Goal: Navigation & Orientation: Find specific page/section

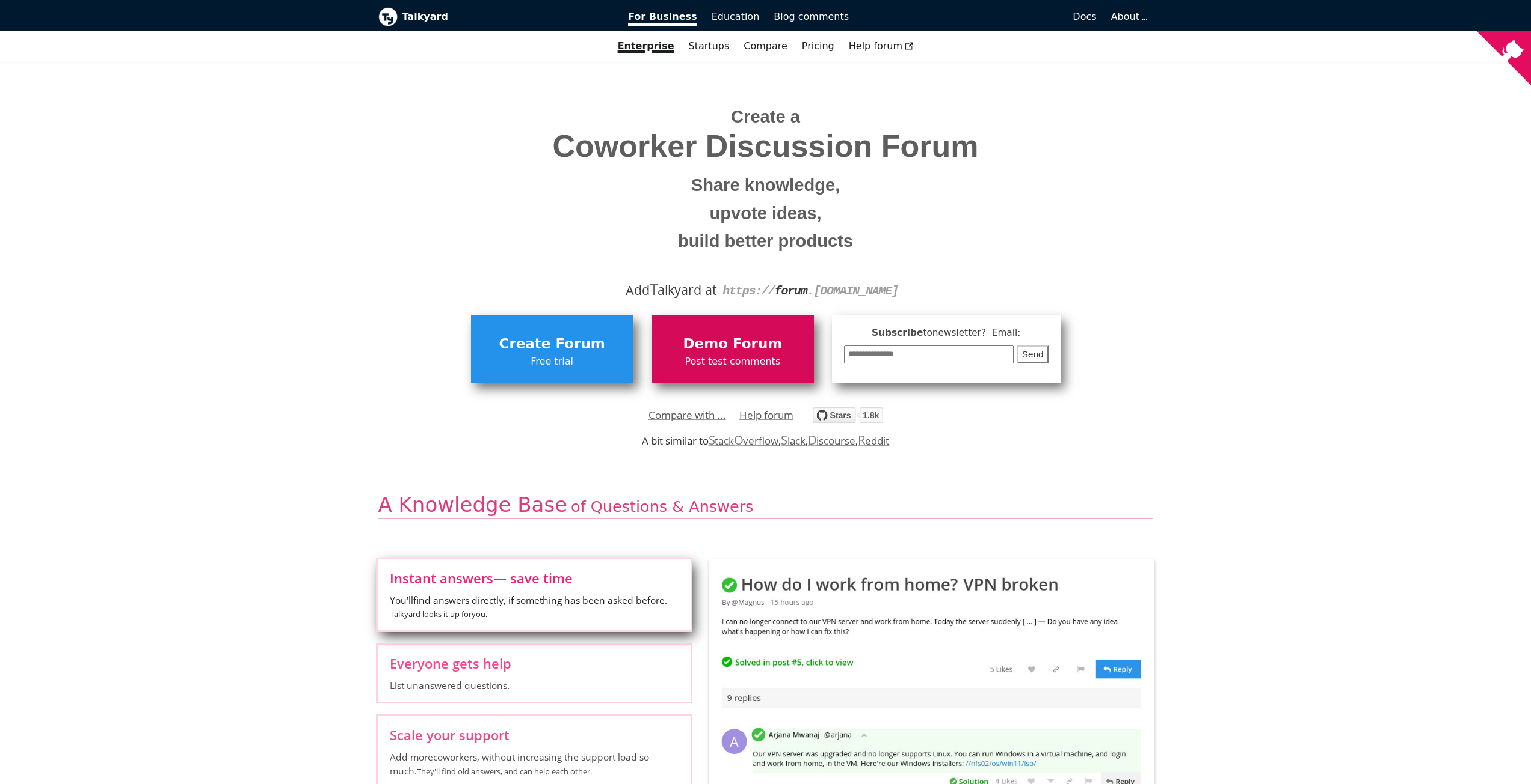
click at [661, 344] on span "Demo Forum" at bounding box center [733, 344] width 151 height 23
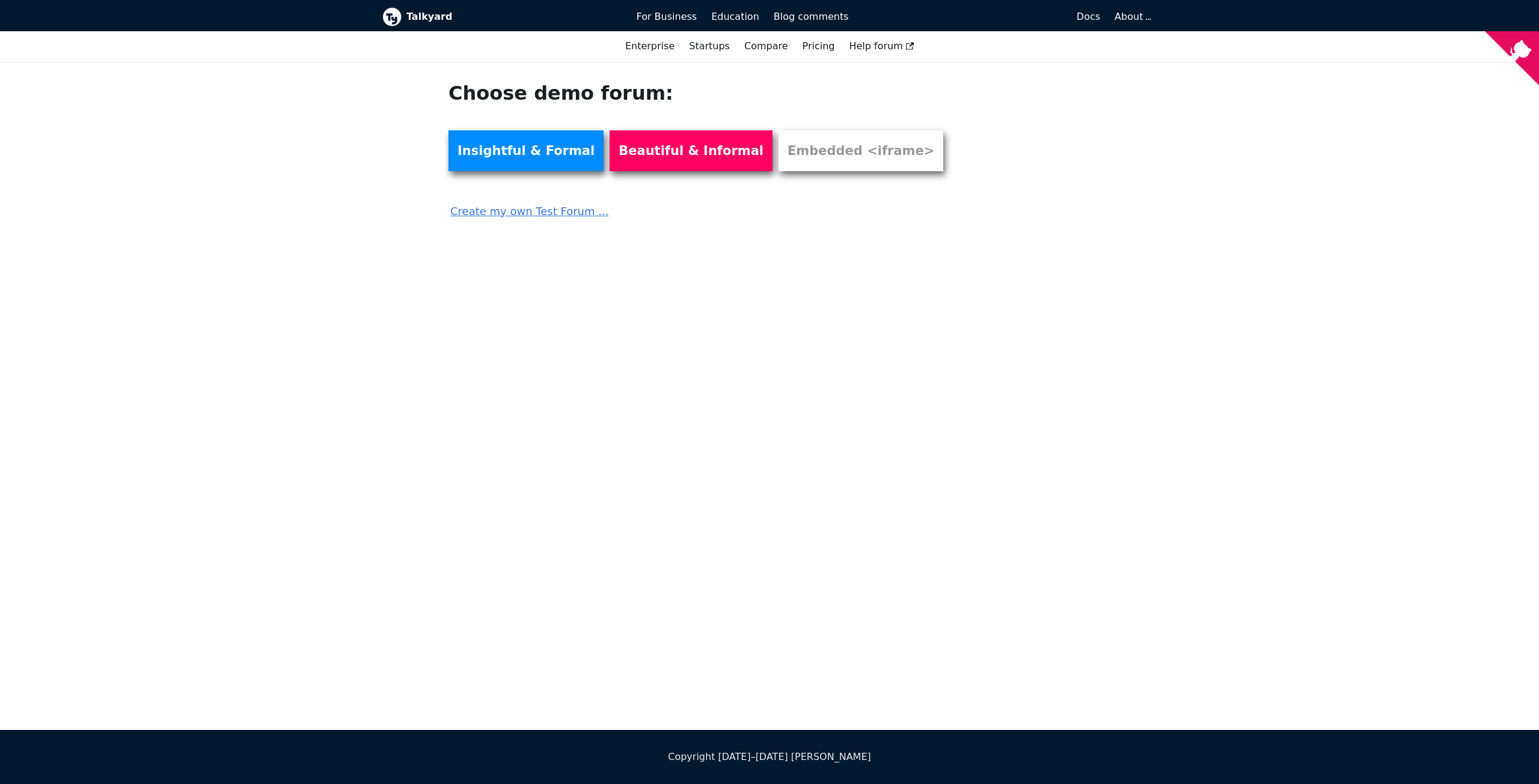
click at [564, 215] on link "Create my own Test Forum ..." at bounding box center [703, 207] width 510 height 27
click at [779, 158] on link "Embedded <iframe>" at bounding box center [861, 151] width 165 height 41
